Goal: Find specific page/section: Find specific page/section

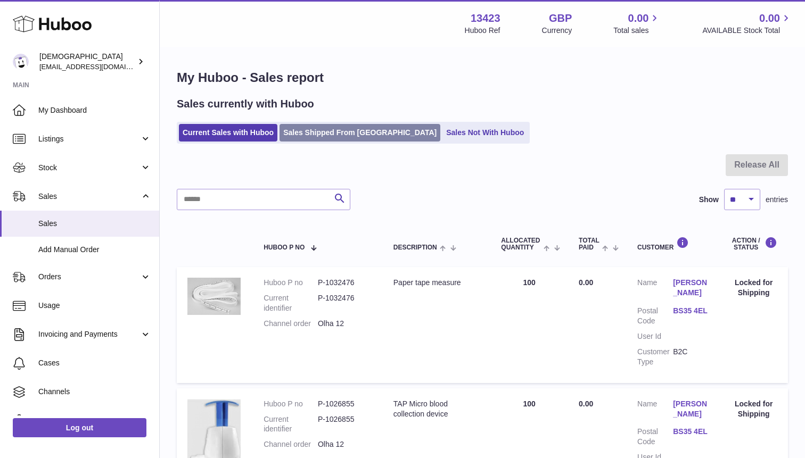
click at [310, 137] on link "Sales Shipped From [GEOGRAPHIC_DATA]" at bounding box center [359, 133] width 161 height 18
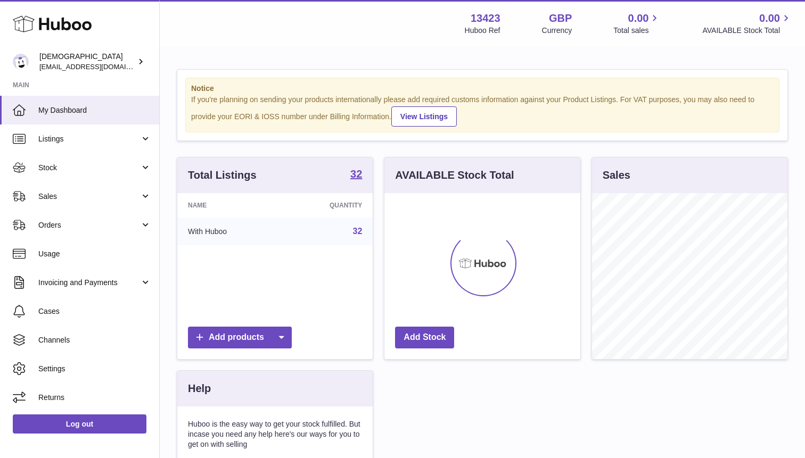
scroll to position [166, 195]
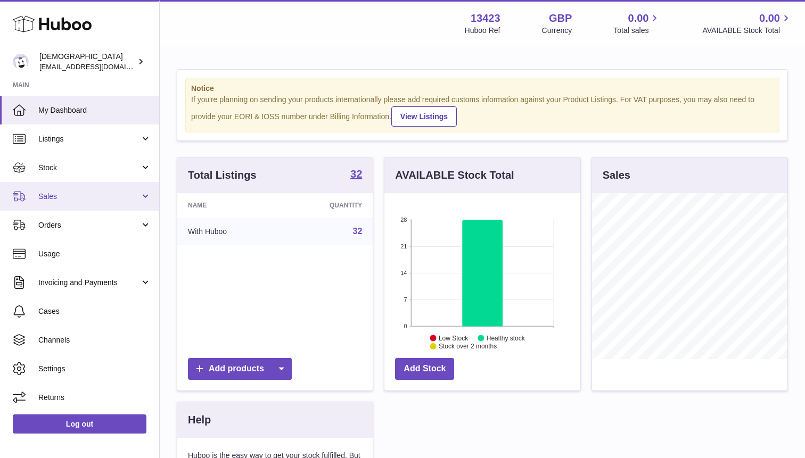
click at [90, 200] on span "Sales" at bounding box center [89, 197] width 102 height 10
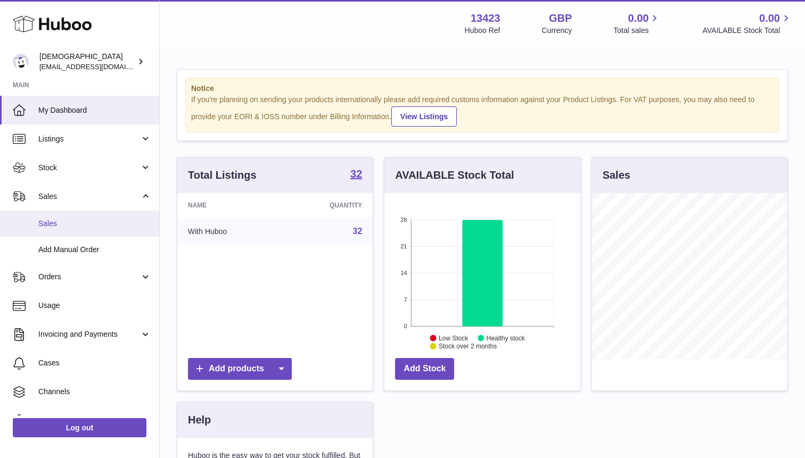
click at [87, 219] on span "Sales" at bounding box center [94, 224] width 113 height 10
